Goal: Task Accomplishment & Management: Manage account settings

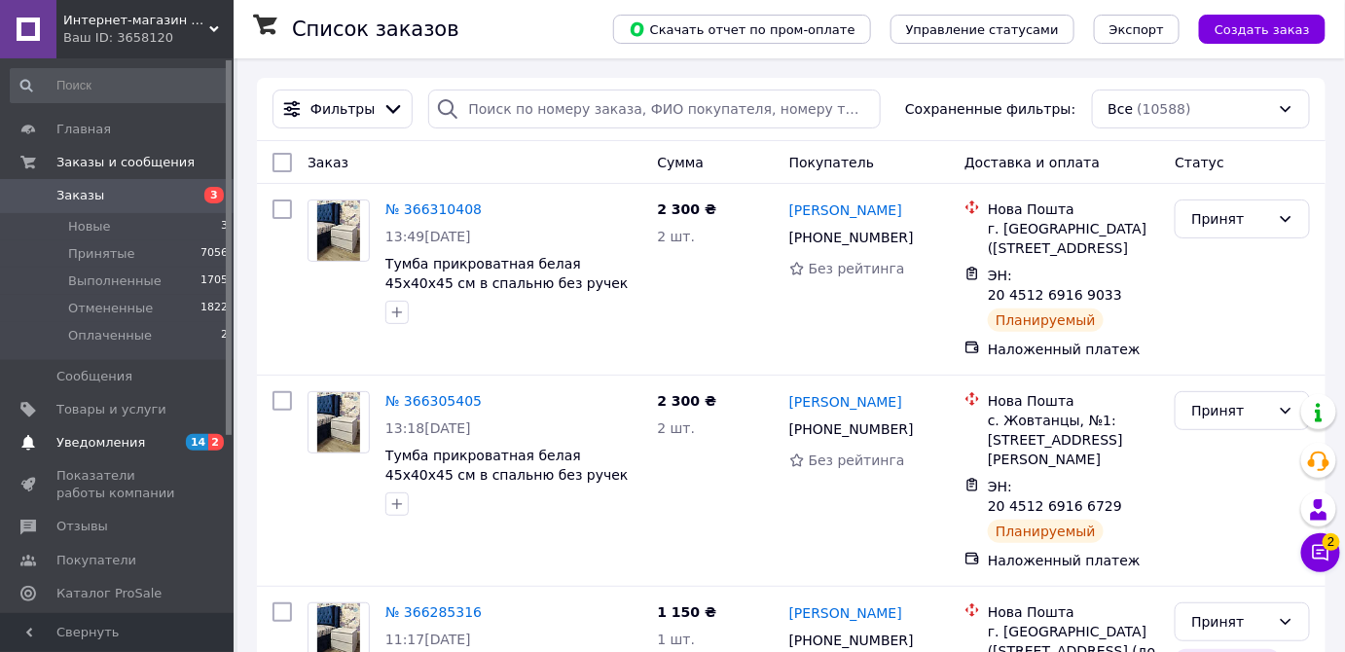
click at [210, 442] on span "2" at bounding box center [216, 442] width 16 height 17
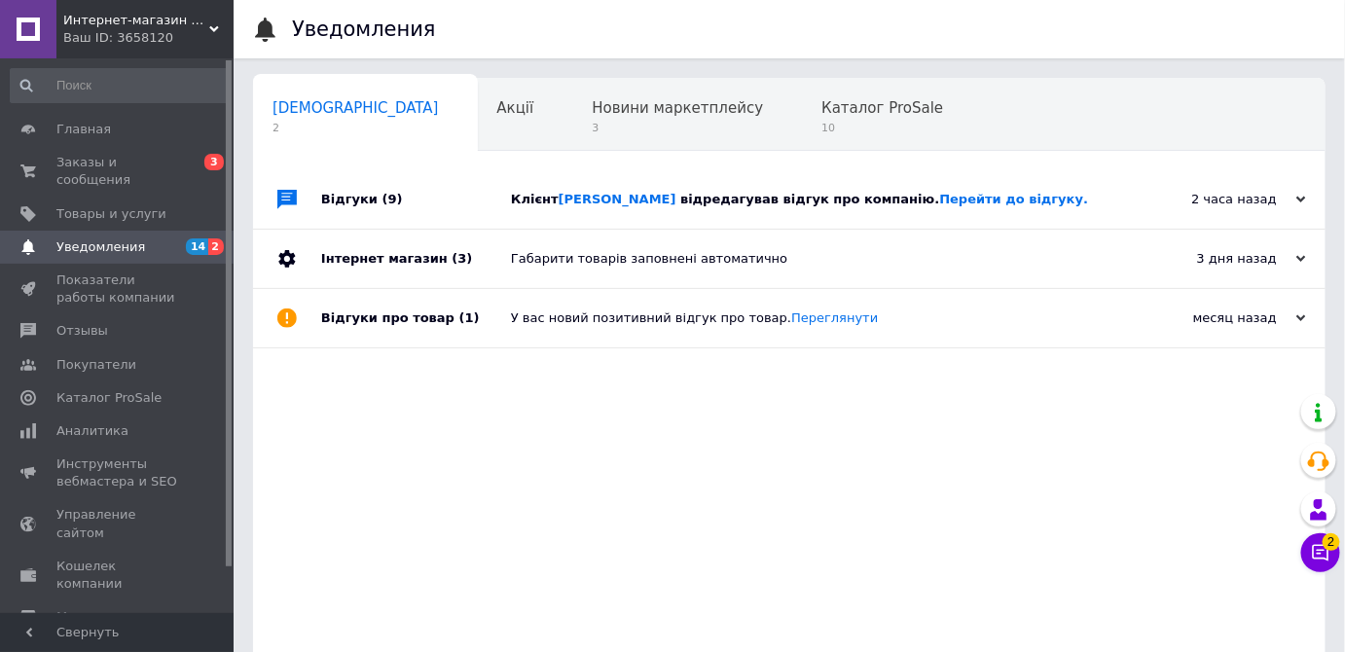
click at [794, 200] on span "відредагував відгук про компанію. Перейти до відгуку." at bounding box center [884, 199] width 408 height 15
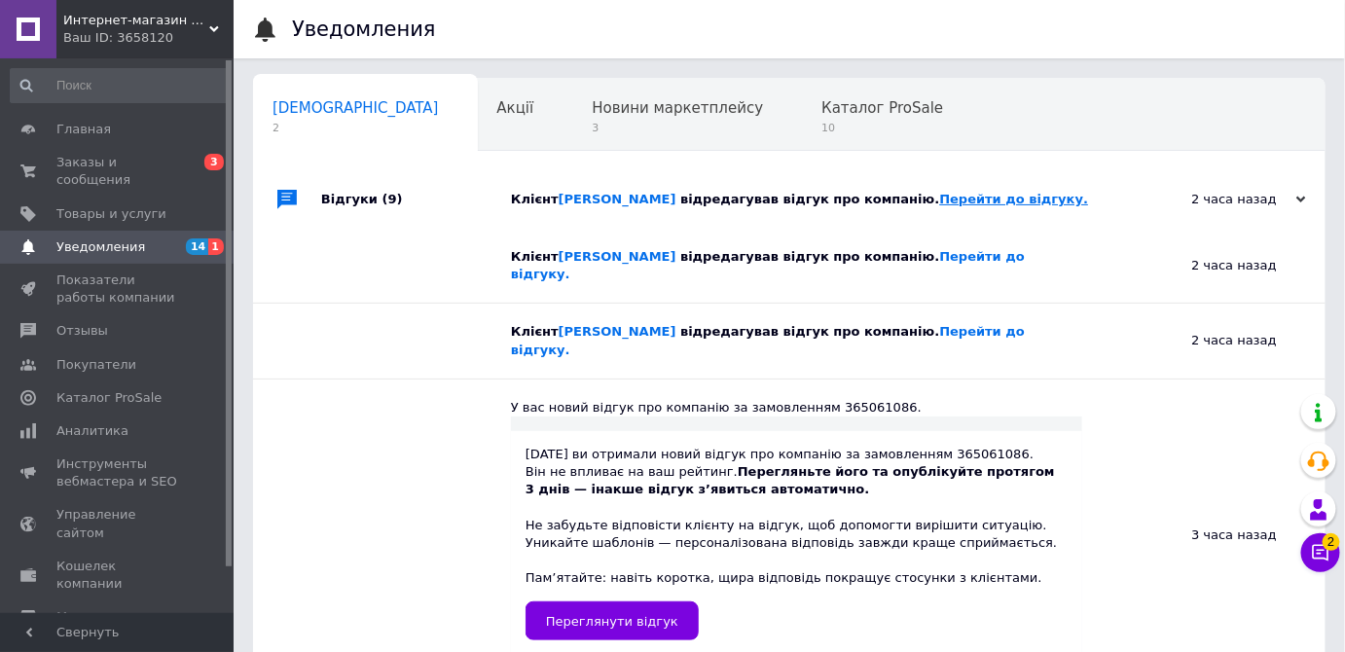
click at [959, 202] on link "Перейти до відгуку." at bounding box center [1014, 199] width 149 height 15
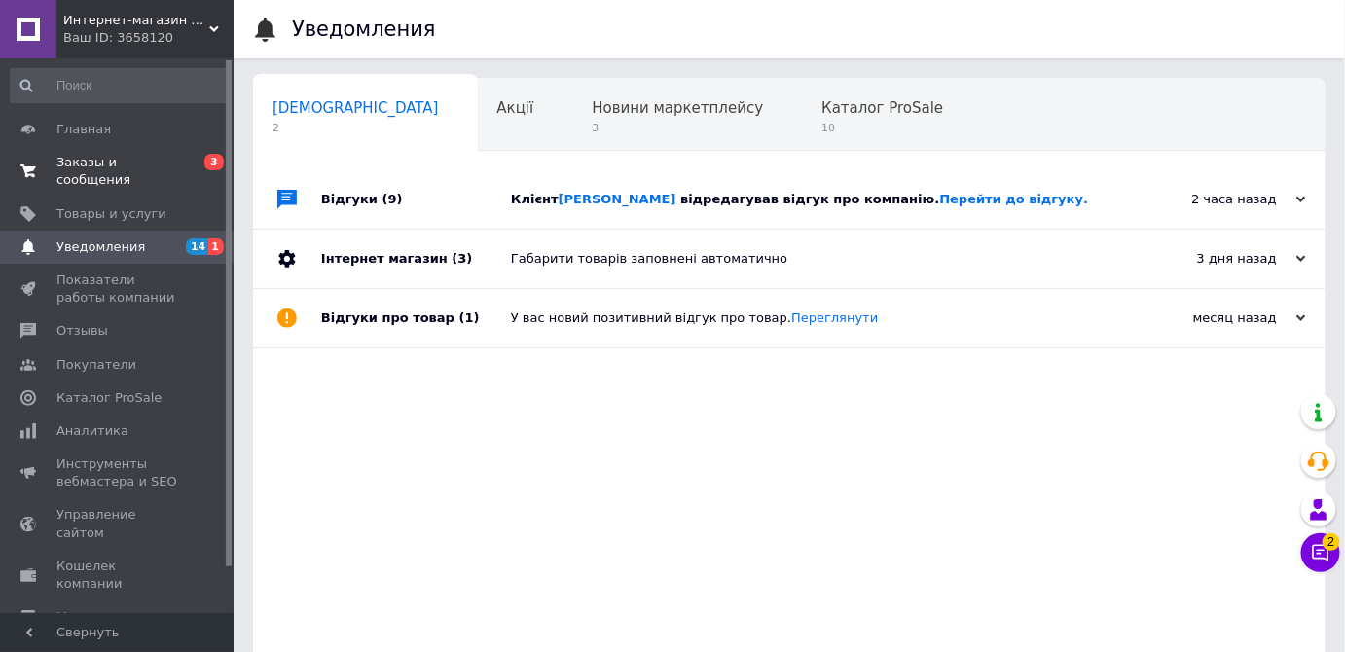
click at [122, 160] on span "Заказы и сообщения" at bounding box center [118, 171] width 124 height 35
